Goal: Information Seeking & Learning: Learn about a topic

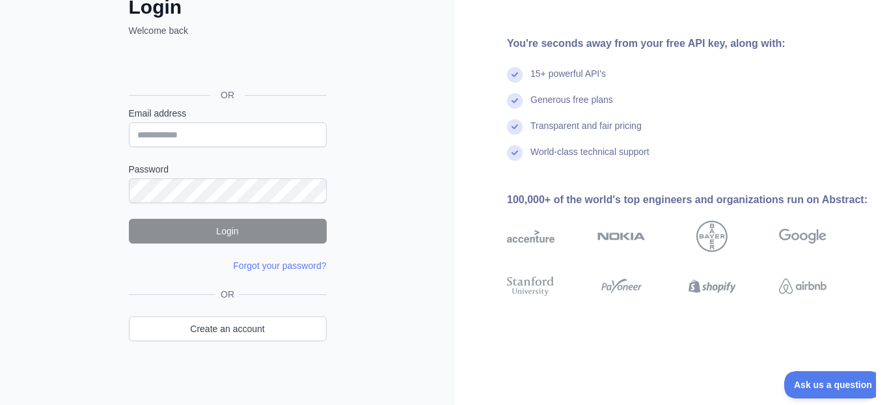
scroll to position [92, 0]
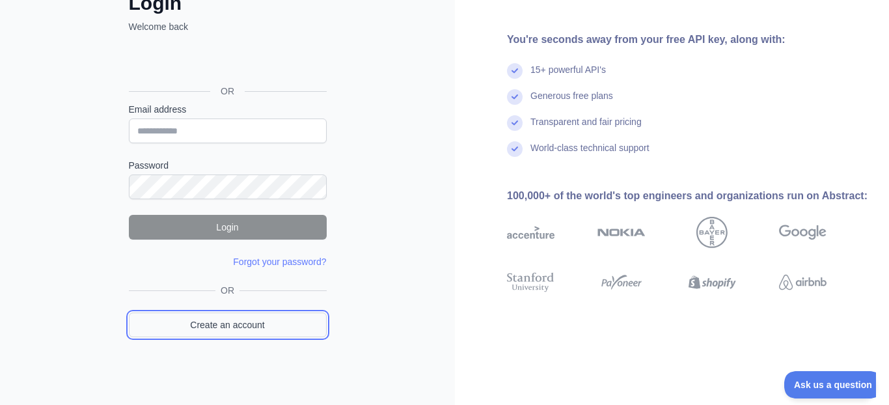
click at [195, 320] on link "Create an account" at bounding box center [228, 324] width 198 height 25
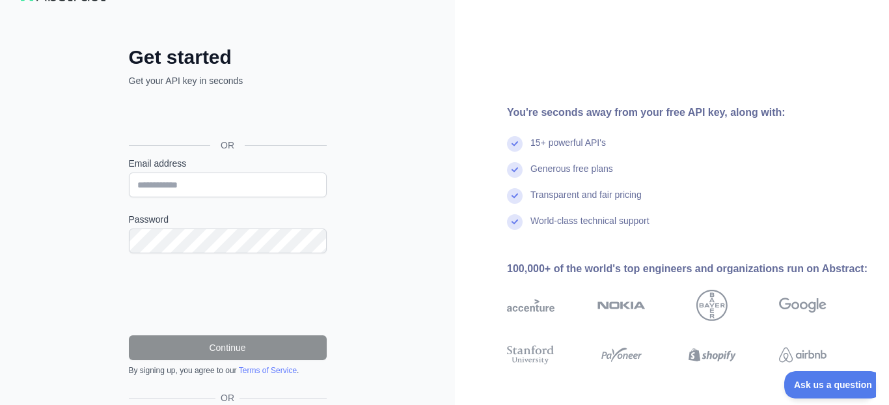
click at [226, 107] on div "Sign in with Google. Opens in new tab" at bounding box center [226, 115] width 195 height 29
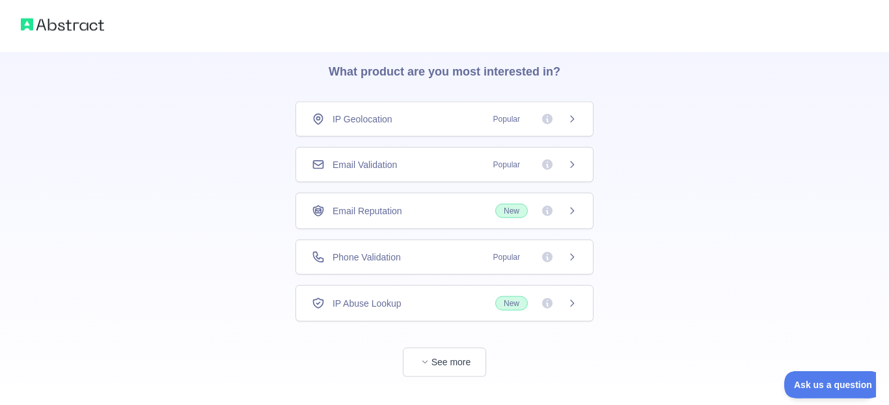
scroll to position [74, 0]
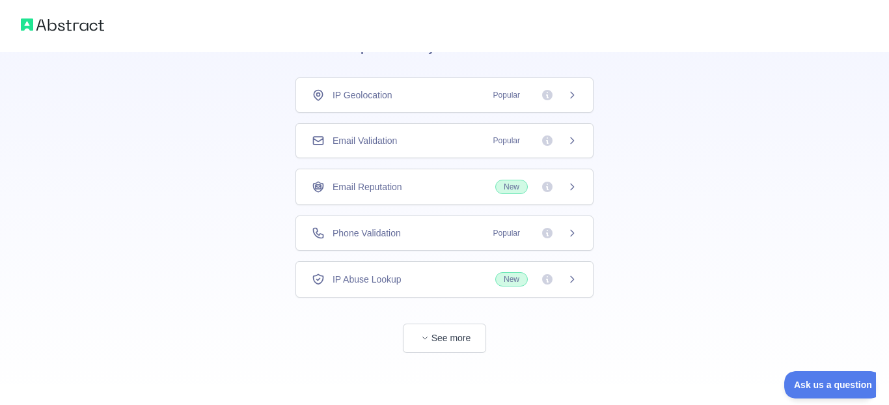
click at [514, 145] on span "Popular" at bounding box center [506, 140] width 42 height 13
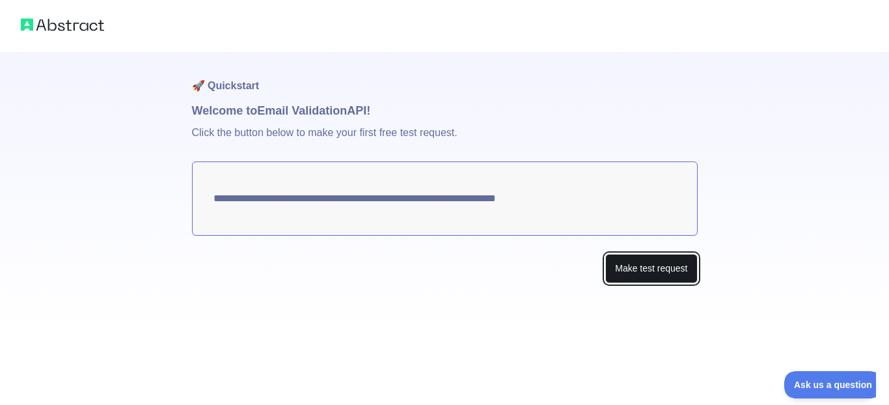
click at [618, 265] on button "Make test request" at bounding box center [651, 268] width 92 height 29
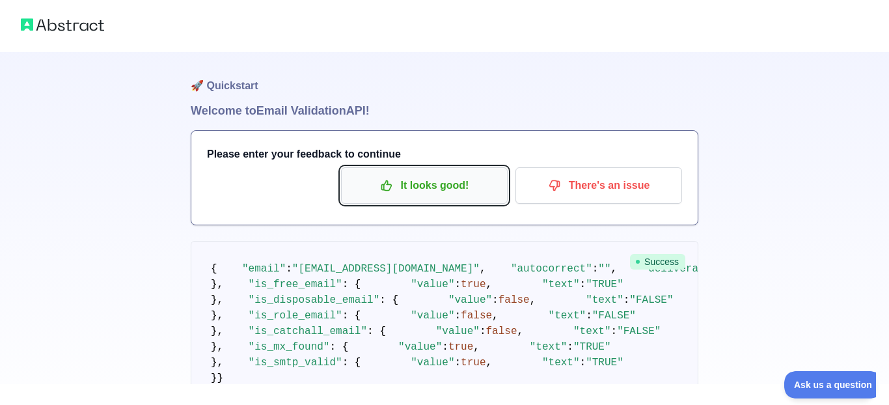
click at [411, 186] on p "It looks good!" at bounding box center [424, 185] width 147 height 22
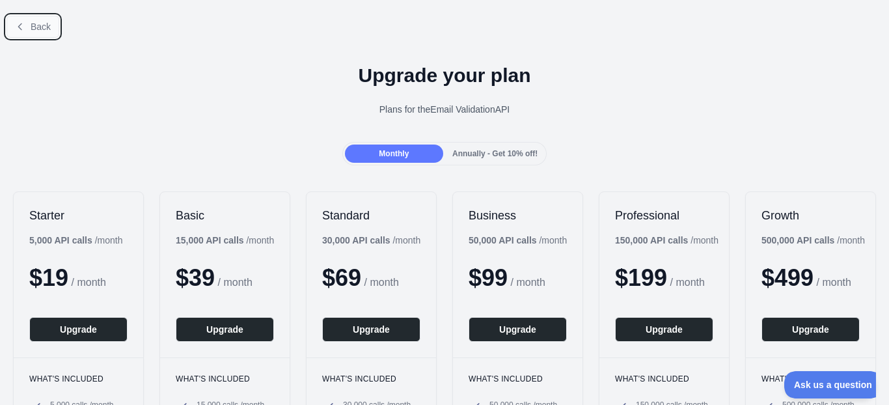
click at [22, 29] on icon at bounding box center [20, 26] width 10 height 10
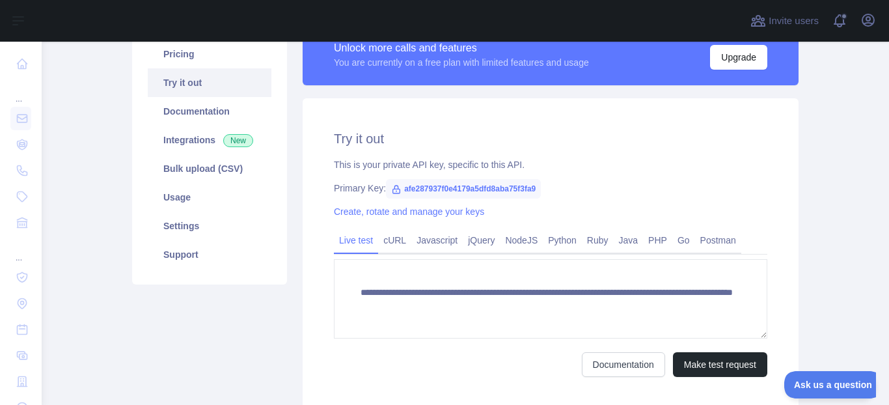
scroll to position [156, 0]
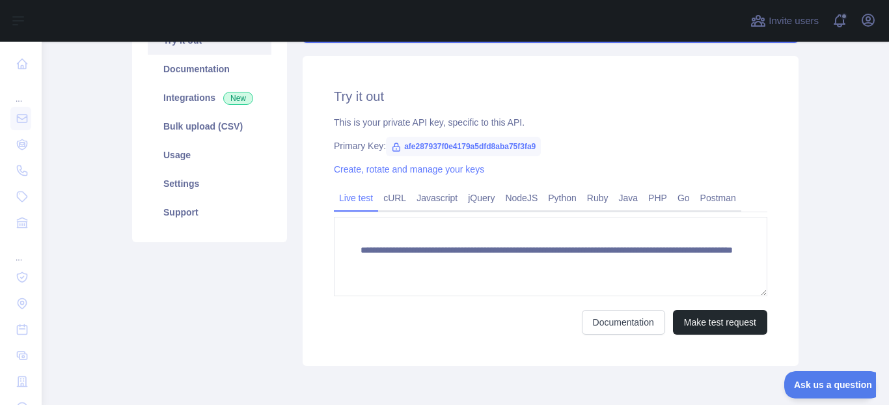
click at [487, 148] on span "afe287937f0e4179a5dfd8aba75f3fa9" at bounding box center [463, 147] width 155 height 20
copy span "afe287937f0e4179a5dfd8aba75f3fa9"
click at [429, 170] on link "Create, rotate and manage your keys" at bounding box center [409, 169] width 150 height 10
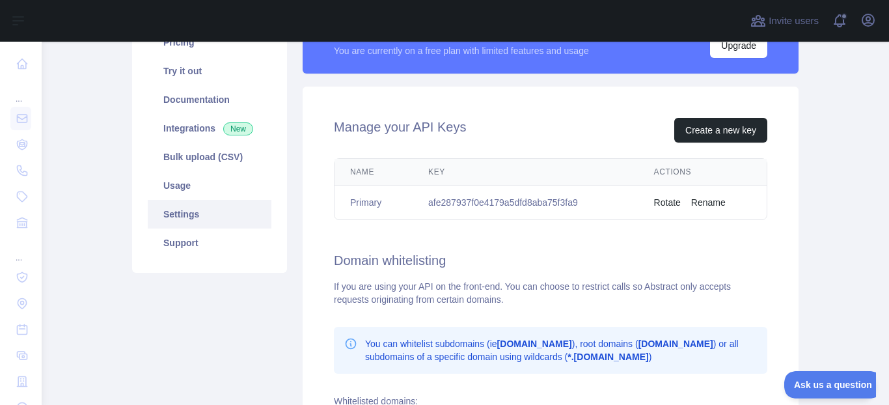
scroll to position [57, 0]
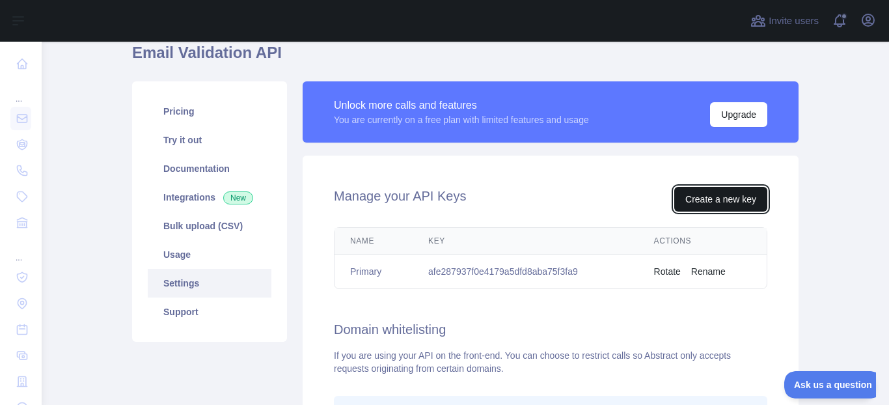
click at [707, 193] on button "Create a new key" at bounding box center [720, 199] width 93 height 25
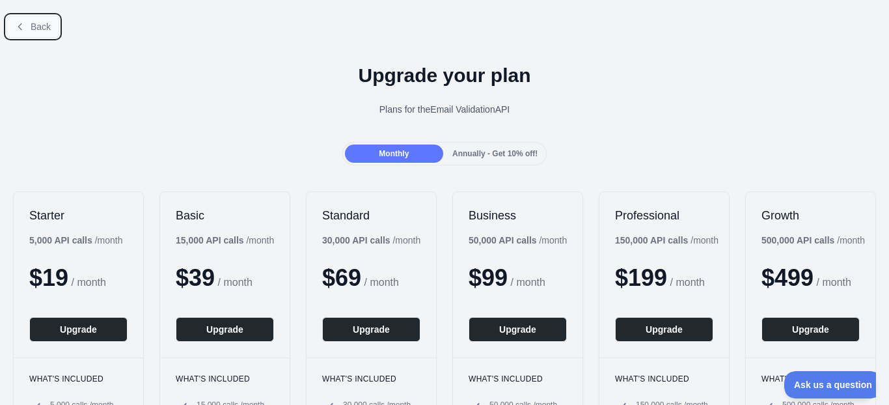
click at [30, 31] on button "Back" at bounding box center [33, 27] width 53 height 22
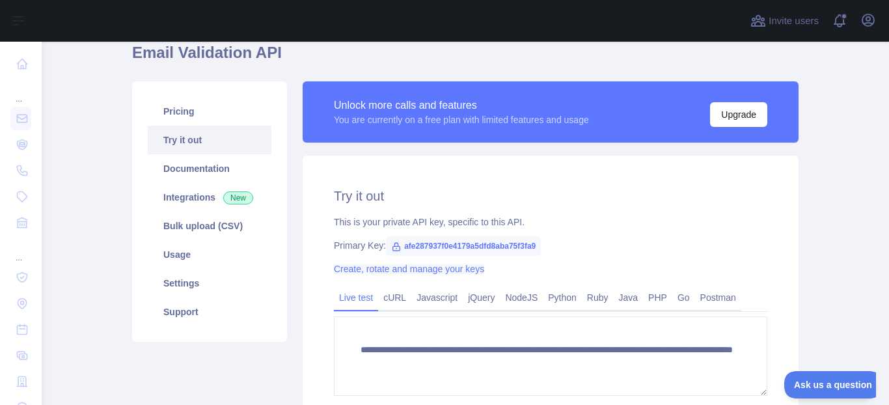
click at [425, 268] on link "Create, rotate and manage your keys" at bounding box center [409, 268] width 150 height 10
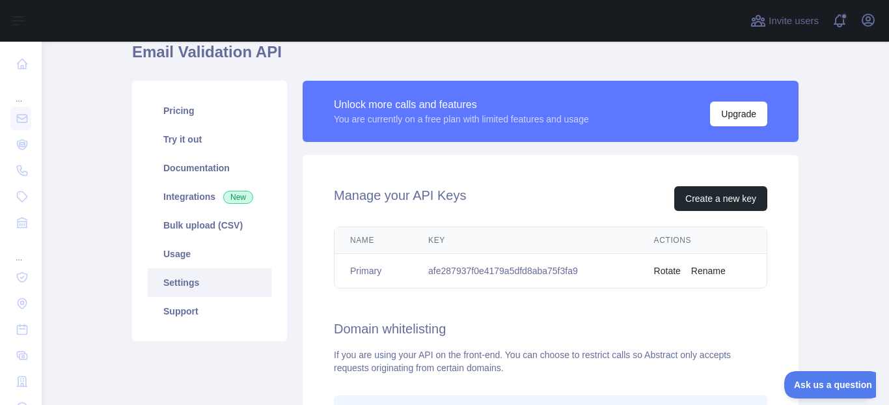
scroll to position [57, 0]
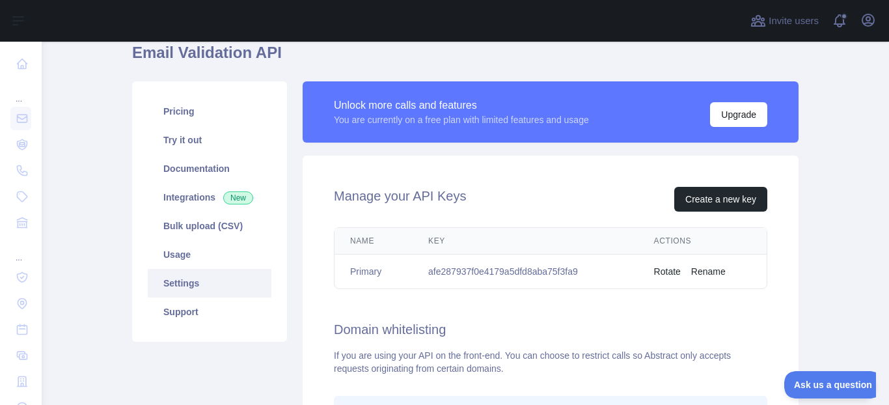
click at [194, 280] on link "Settings" at bounding box center [210, 283] width 124 height 29
click at [169, 281] on link "Settings" at bounding box center [210, 283] width 124 height 29
click at [169, 280] on link "Settings" at bounding box center [210, 283] width 124 height 29
click at [170, 282] on link "Settings" at bounding box center [210, 283] width 124 height 29
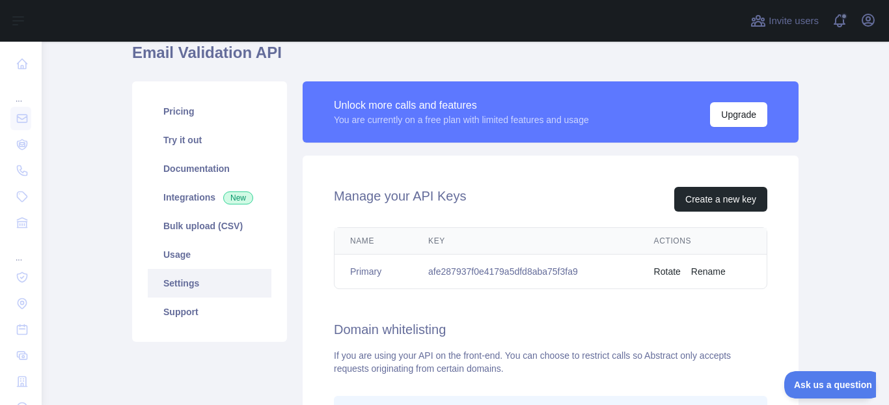
drag, startPoint x: 187, startPoint y: 285, endPoint x: 173, endPoint y: 279, distance: 14.9
click at [163, 279] on link "Settings" at bounding box center [210, 283] width 124 height 29
click at [195, 289] on link "Settings" at bounding box center [210, 283] width 124 height 29
click at [190, 284] on link "Settings" at bounding box center [210, 283] width 124 height 29
click at [191, 167] on link "Documentation" at bounding box center [210, 168] width 124 height 29
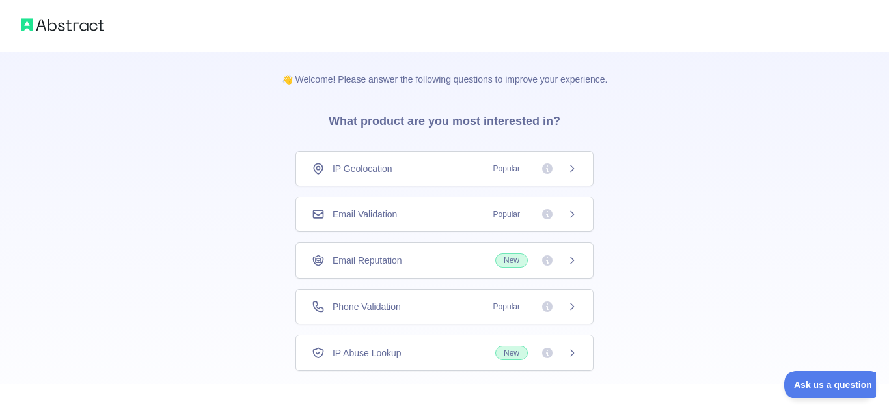
click at [461, 306] on div "Phone Validation Popular" at bounding box center [444, 306] width 265 height 13
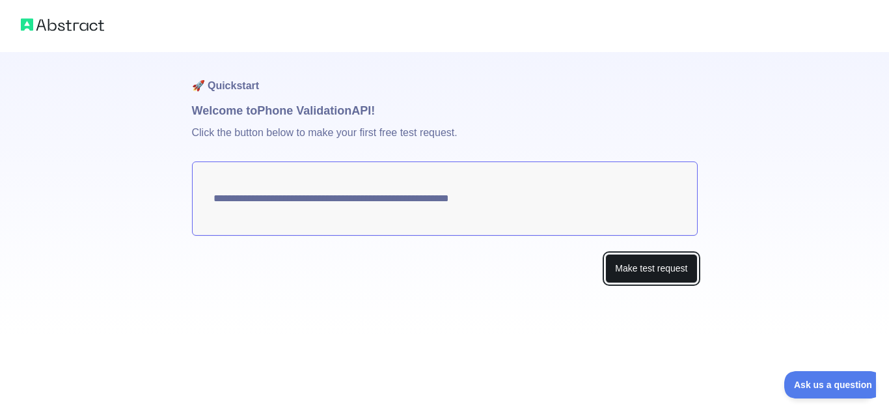
click at [627, 268] on button "Make test request" at bounding box center [651, 268] width 92 height 29
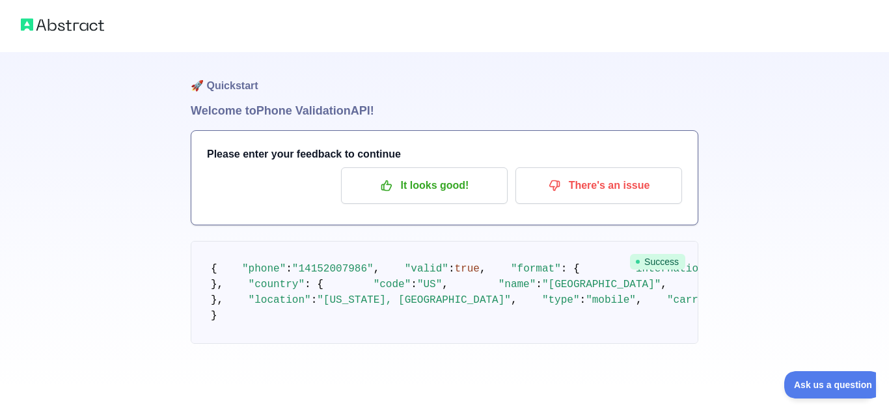
click at [356, 299] on pre "{ "phone" : "[PHONE_NUMBER]" , "valid" : true , "format" : { "international" : …" at bounding box center [444, 292] width 507 height 103
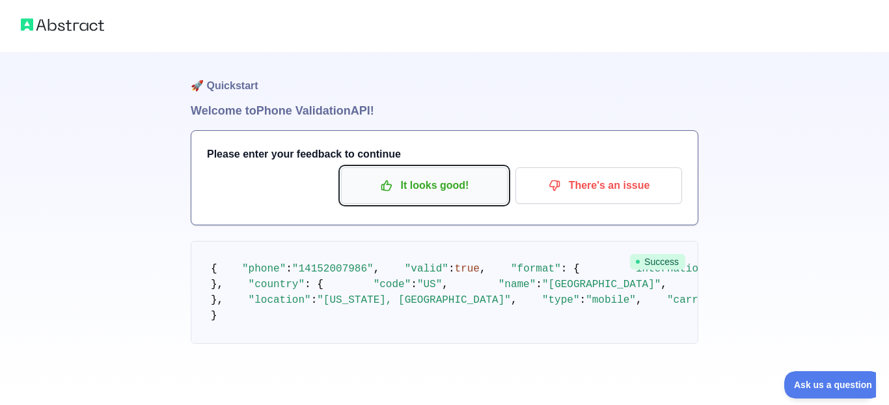
click at [417, 191] on p "It looks good!" at bounding box center [424, 185] width 147 height 22
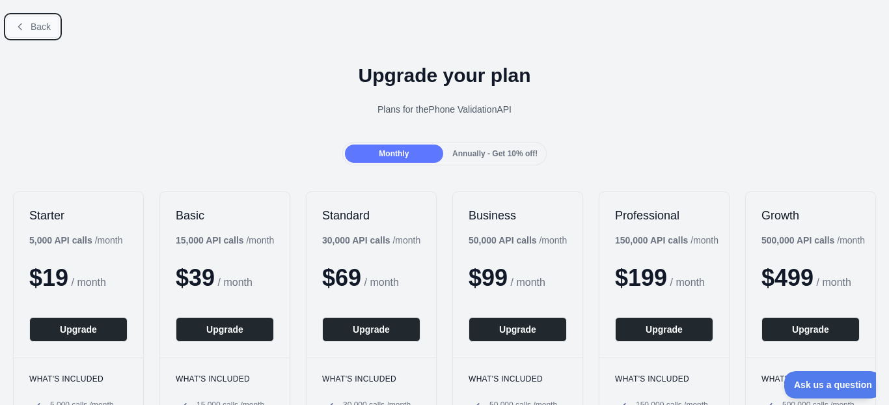
click at [38, 36] on button "Back" at bounding box center [33, 27] width 53 height 22
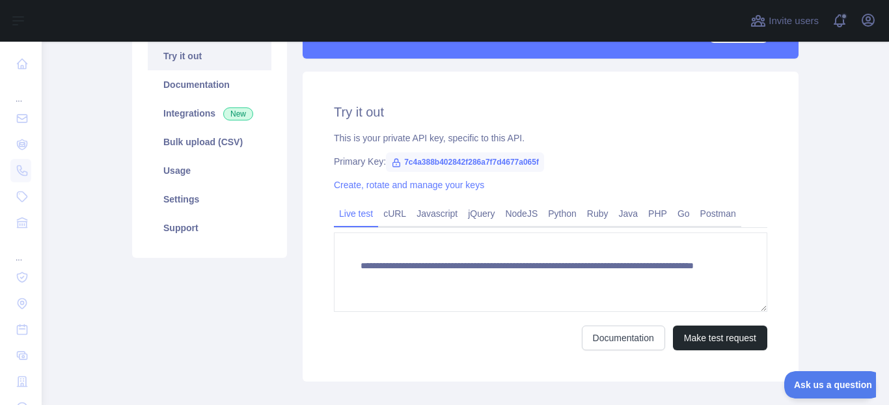
scroll to position [156, 0]
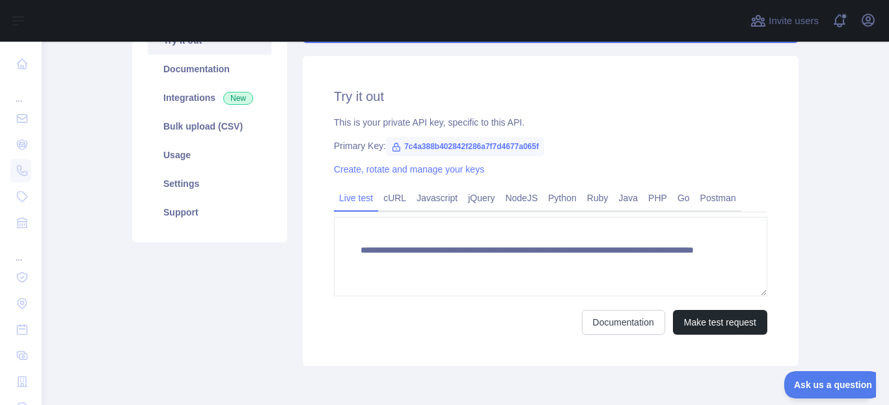
click at [478, 143] on span "7c4a388b402842f286a7f7d4677a065f" at bounding box center [465, 147] width 158 height 20
copy span "7c4a388b402842f286a7f7d4677a065f"
